Goal: Task Accomplishment & Management: Manage account settings

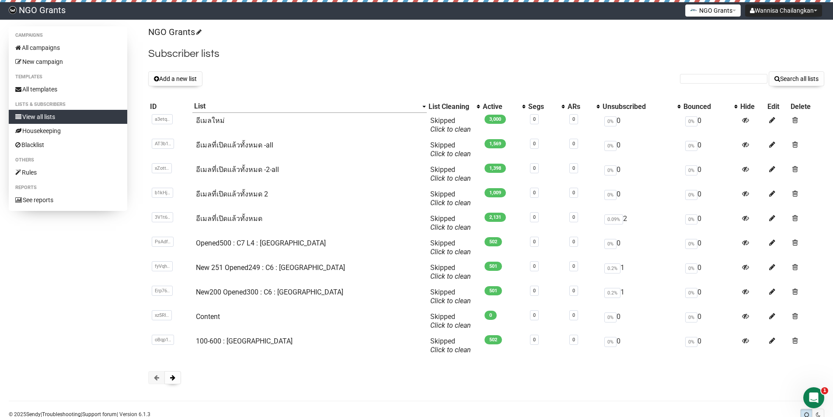
click at [567, 41] on div "NGO Grants Subscriber lists Add a new list Search all lists List name Single Op…" at bounding box center [486, 209] width 676 height 366
click at [601, 107] on th "Unsubscribed" at bounding box center [641, 106] width 81 height 13
click at [576, 107] on th "ARs" at bounding box center [583, 106] width 35 height 13
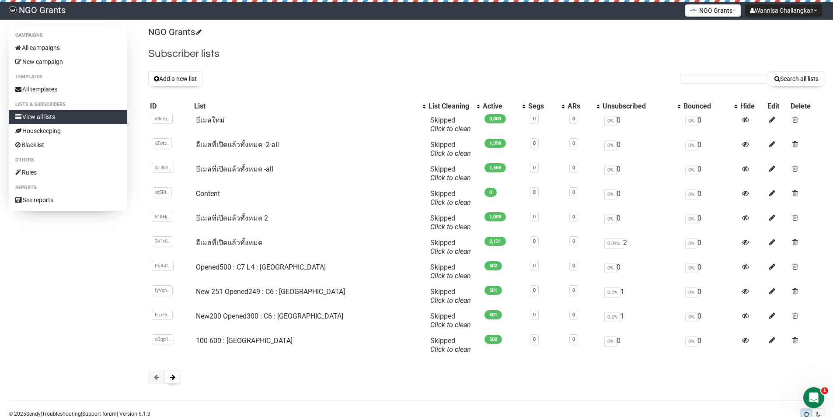
click at [586, 74] on div "Add a new list Search all lists" at bounding box center [486, 78] width 676 height 15
click at [519, 51] on h2 "Subscriber lists" at bounding box center [486, 54] width 676 height 16
click at [580, 61] on h2 "Subscriber lists" at bounding box center [486, 54] width 676 height 16
click at [162, 79] on button "Add a new list" at bounding box center [175, 78] width 54 height 15
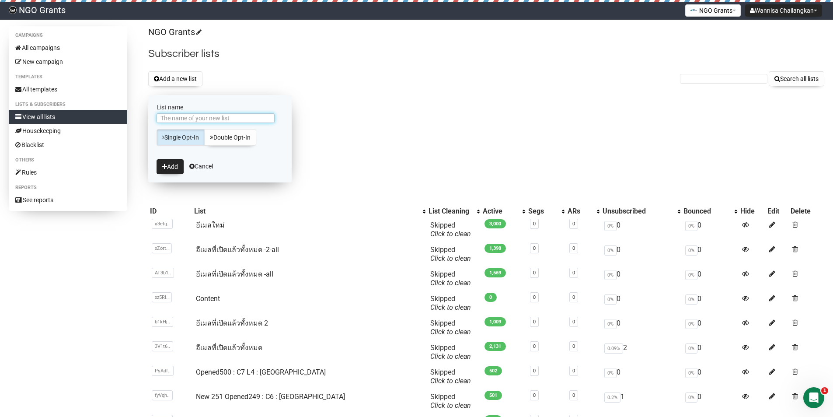
click at [194, 115] on input "List name" at bounding box center [216, 118] width 118 height 10
paste input "lbfi07142024@gmail.com"
type input "ส่งต่อให้อีเมล lbfi07142024@gmail.com"
click at [163, 167] on icon "submit" at bounding box center [164, 167] width 5 height 6
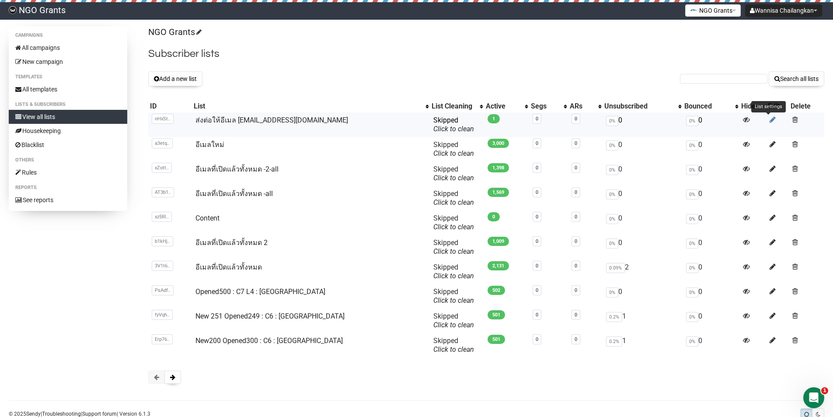
click at [769, 121] on icon at bounding box center [772, 119] width 6 height 7
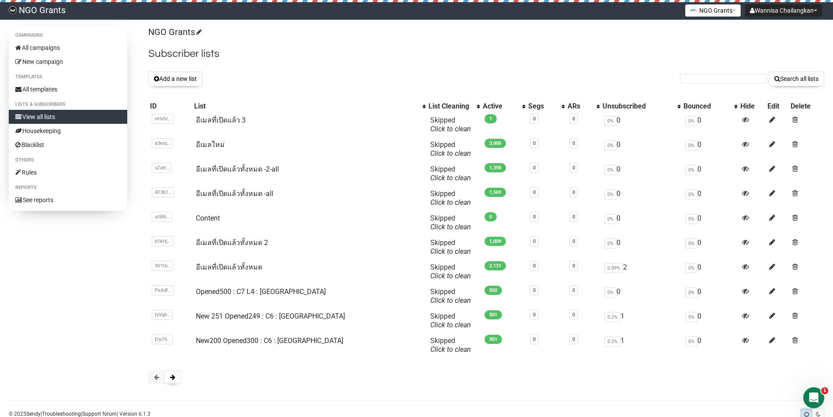
drag, startPoint x: 536, startPoint y: 63, endPoint x: 573, endPoint y: 98, distance: 50.7
click at [536, 62] on div "NGO Grants Subscriber lists Add a new list Search all lists List name Single Op…" at bounding box center [486, 209] width 676 height 366
click at [233, 123] on link "อีเมลที่เปิดแล้ว 3" at bounding box center [221, 120] width 50 height 8
click at [487, 63] on div "NGO Grants Subscriber lists Add a new list Search all lists List name Single Op…" at bounding box center [486, 209] width 676 height 366
click at [239, 170] on link "อีเมลที่เปิดแล้วทั้งหมด -2-all" at bounding box center [237, 169] width 83 height 8
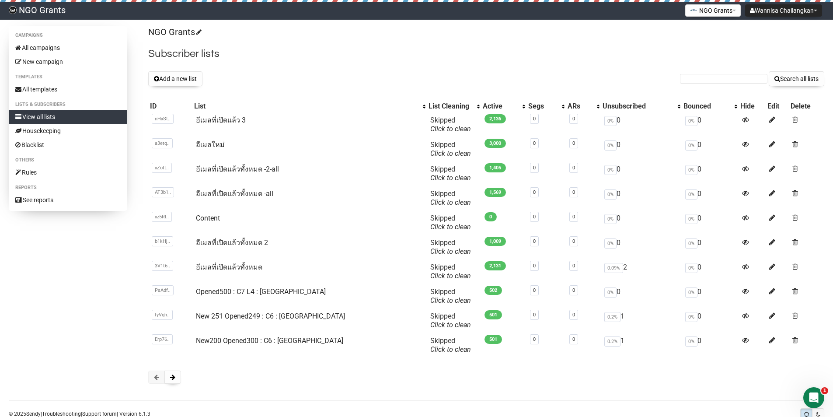
click at [505, 40] on div "NGO Grants Subscriber lists Add a new list Search all lists List name Single Op…" at bounding box center [486, 209] width 676 height 366
click at [56, 46] on link "All campaigns" at bounding box center [68, 48] width 118 height 14
